Goal: Task Accomplishment & Management: Manage account settings

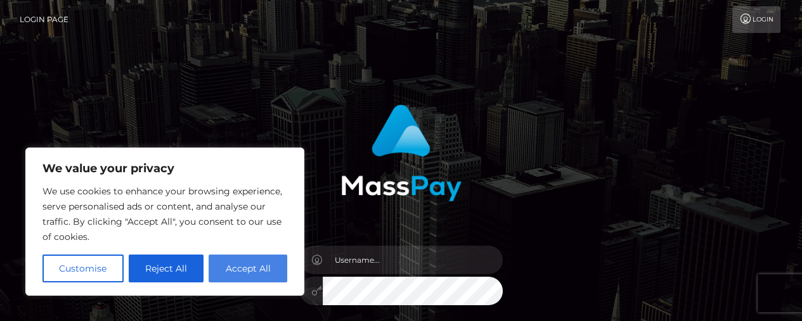
click at [255, 268] on button "Accept All" at bounding box center [247, 269] width 79 height 28
checkbox input "true"
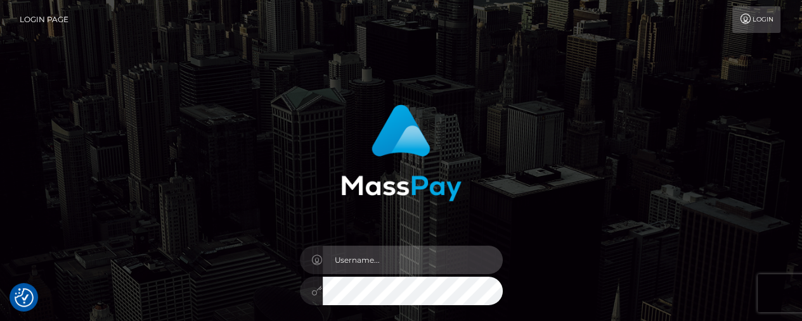
click at [378, 269] on input "text" at bounding box center [413, 260] width 180 height 29
type input "emeraldraine69@gmail.com"
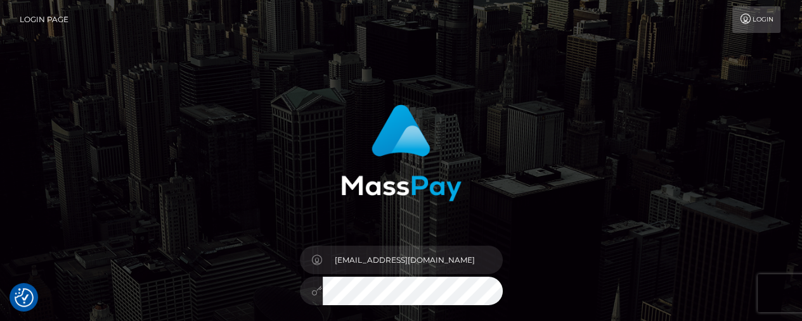
click at [542, 205] on div "emeraldraine69@gmail.com Sign in" at bounding box center [400, 250] width 333 height 310
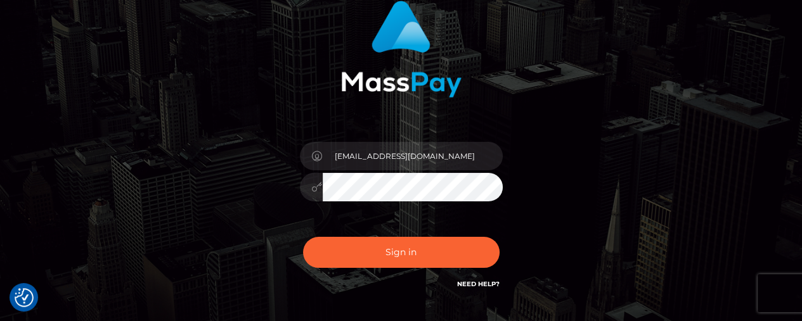
scroll to position [127, 0]
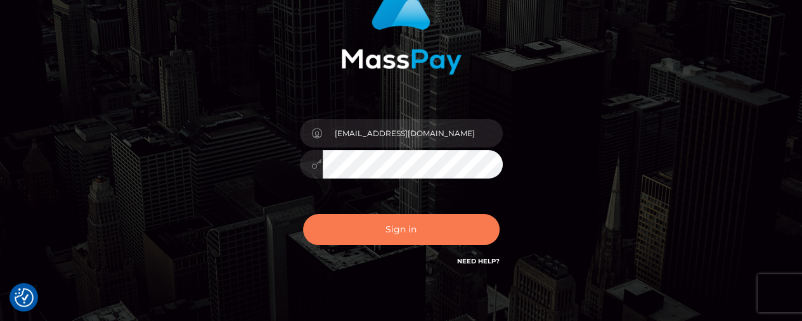
click at [435, 222] on button "Sign in" at bounding box center [401, 229] width 196 height 31
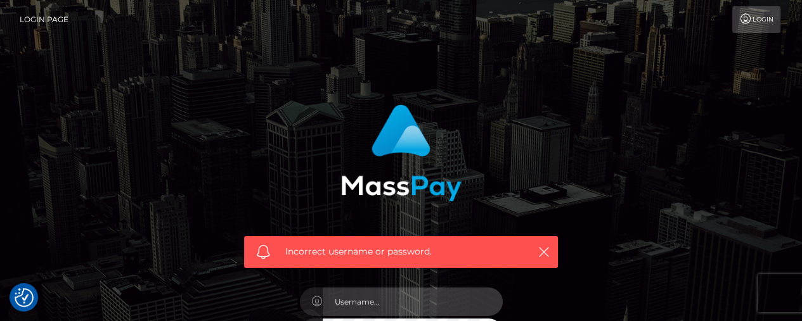
click at [368, 308] on input "text" at bounding box center [413, 302] width 180 height 29
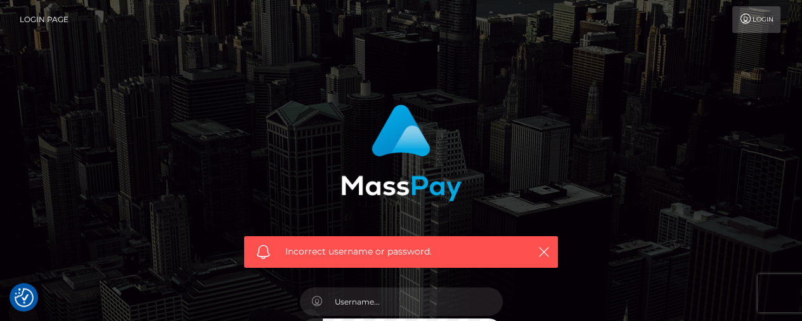
click at [128, 84] on div "Incorrect username or password." at bounding box center [401, 277] width 802 height 554
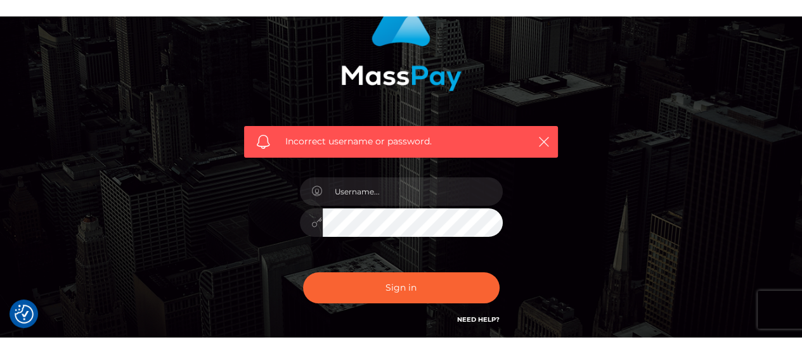
scroll to position [152, 0]
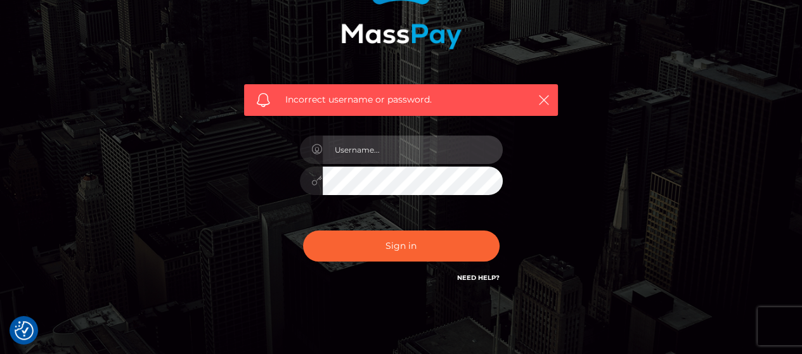
click at [393, 148] on input "text" at bounding box center [413, 150] width 180 height 29
type input "[EMAIL_ADDRESS][DOMAIN_NAME]"
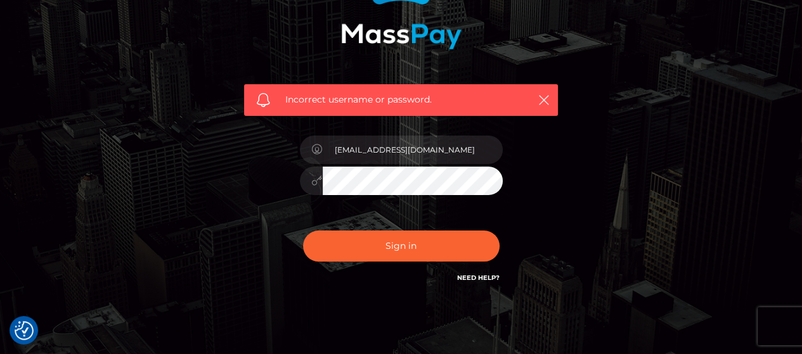
click at [148, 202] on div "Incorrect username or password. emeraldraine69@gmail.com" at bounding box center [401, 125] width 722 height 364
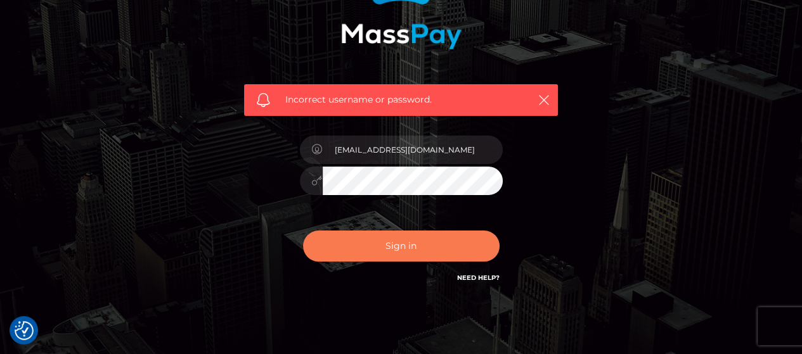
click at [433, 252] on button "Sign in" at bounding box center [401, 246] width 196 height 31
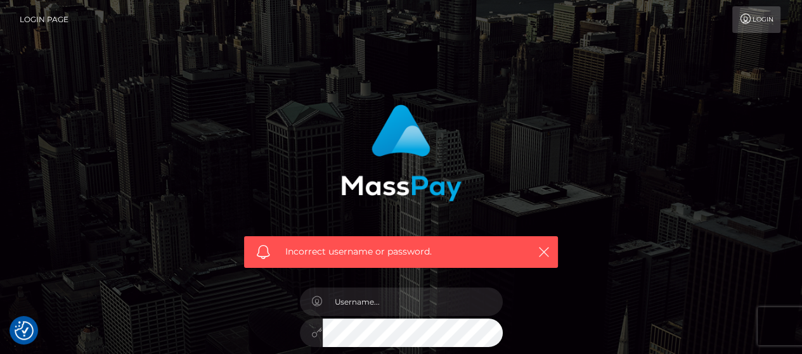
click at [641, 170] on div "Incorrect username or password." at bounding box center [401, 277] width 722 height 364
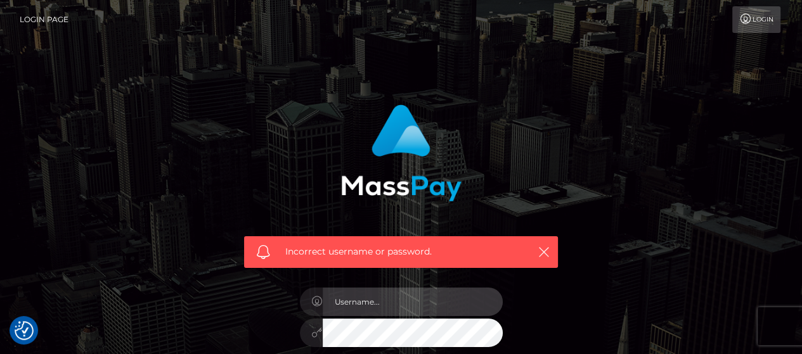
click at [404, 297] on input "text" at bounding box center [413, 302] width 180 height 29
type input "[EMAIL_ADDRESS][DOMAIN_NAME]"
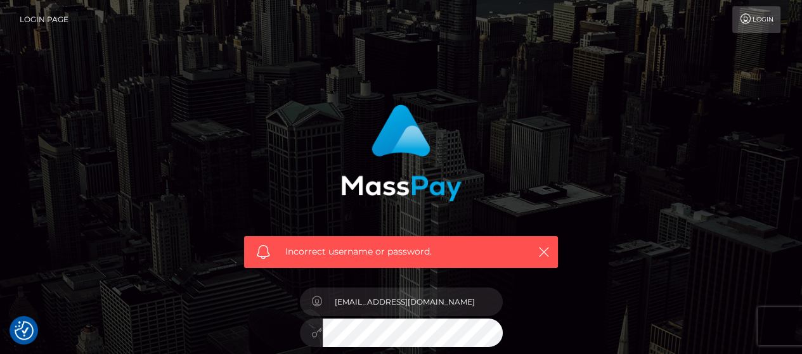
click at [543, 259] on button "button" at bounding box center [543, 252] width 16 height 16
click at [638, 263] on div "Incorrect username or password." at bounding box center [401, 277] width 722 height 364
click at [756, 20] on link "Login" at bounding box center [756, 19] width 48 height 27
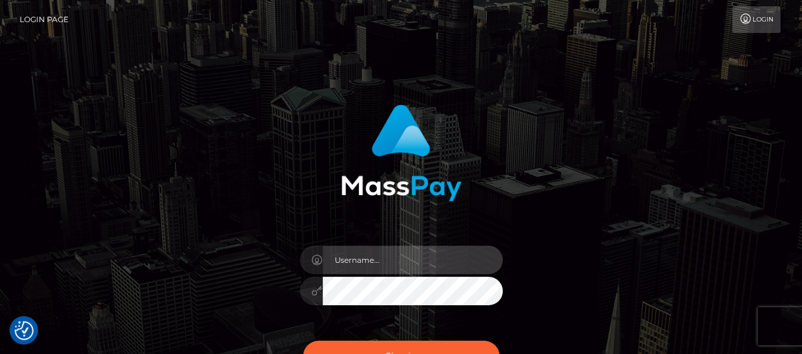
click at [398, 263] on input "text" at bounding box center [413, 260] width 180 height 29
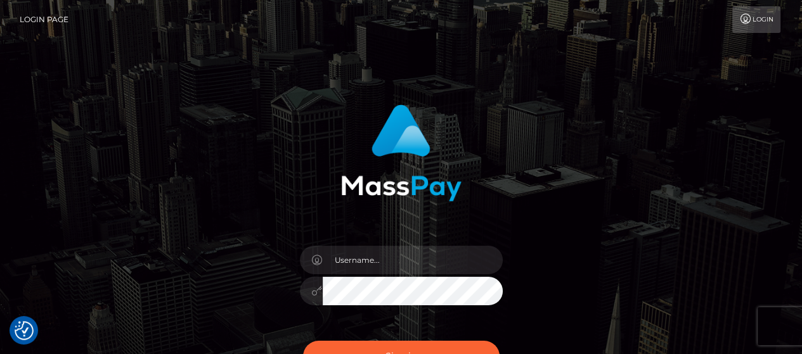
click at [548, 196] on div at bounding box center [400, 148] width 333 height 106
